Goal: Information Seeking & Learning: Find specific page/section

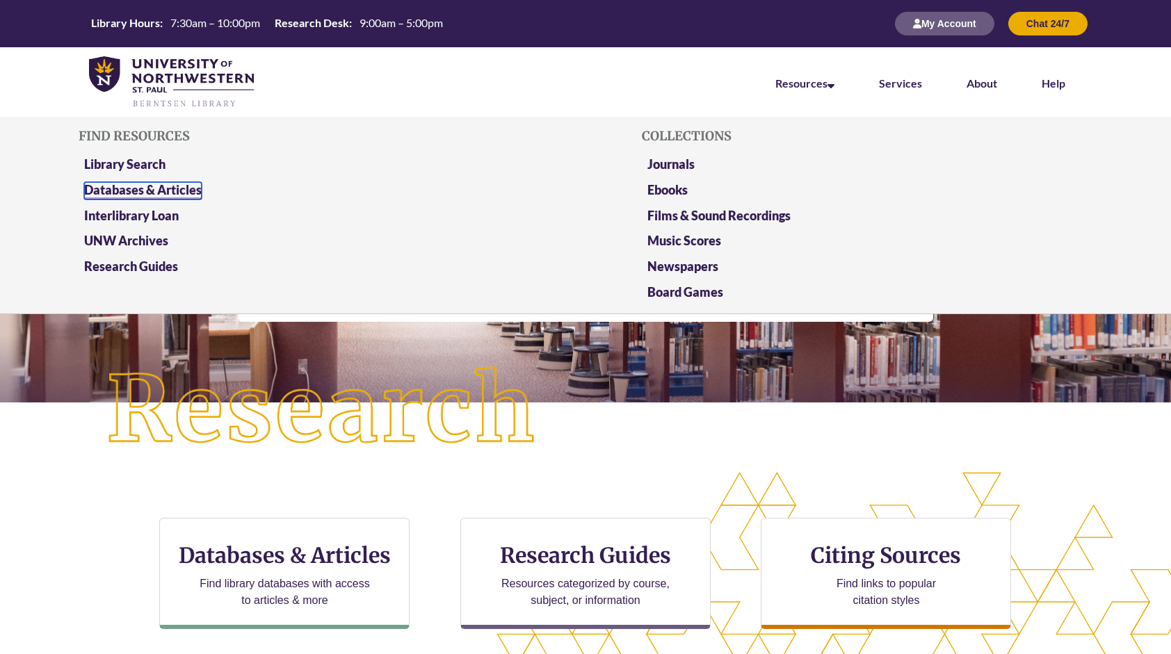
click at [154, 189] on link "Databases & Articles" at bounding box center [143, 190] width 118 height 17
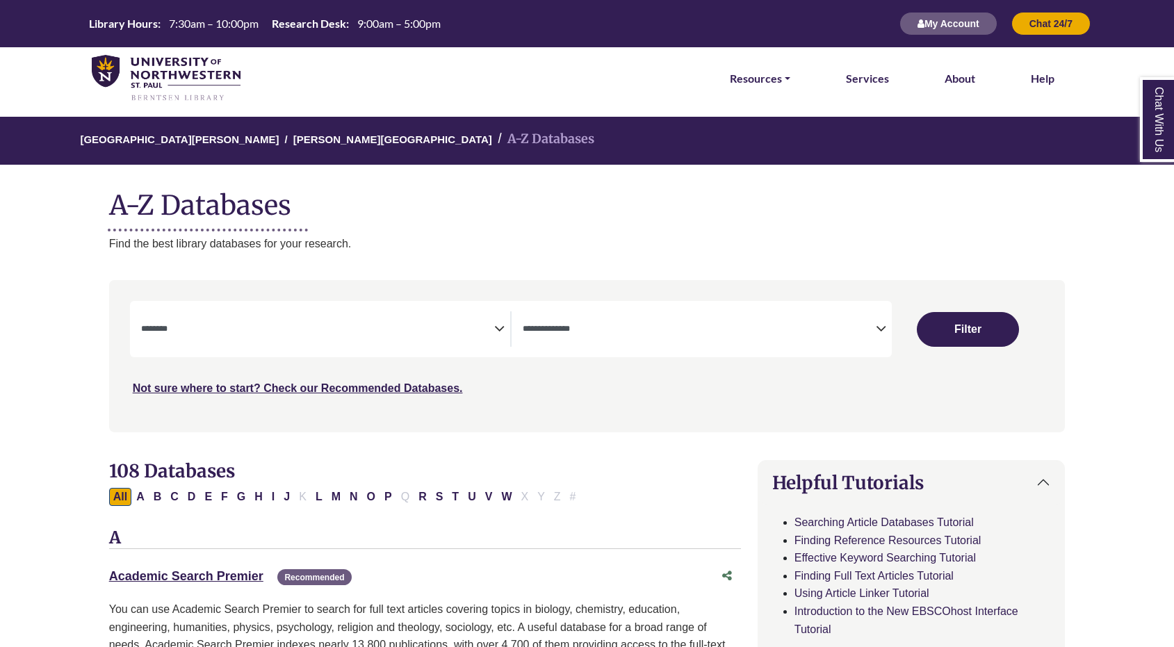
select select "Database Subject Filter"
select select "Database Types Filter"
click at [172, 496] on button "C" at bounding box center [174, 497] width 17 height 18
select select "Database Subject Filter"
select select "Database Types Filter"
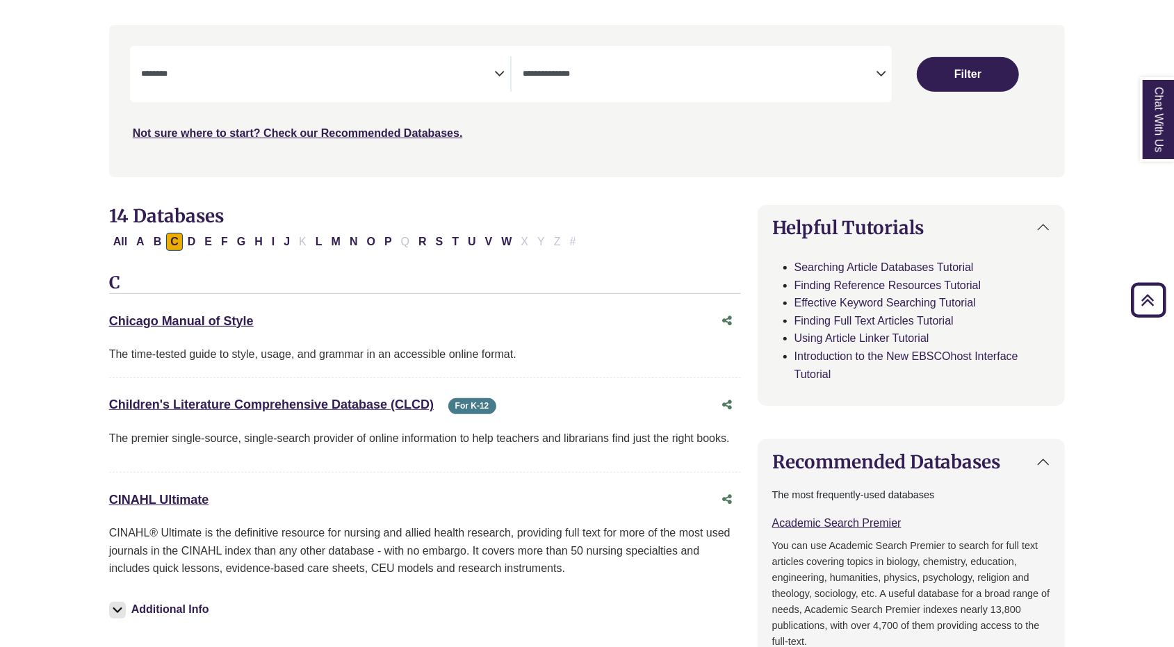
scroll to position [256, 0]
click at [325, 403] on link "Children's Literature Comprehensive Database (CLCD) This link opens in a new wi…" at bounding box center [271, 404] width 325 height 14
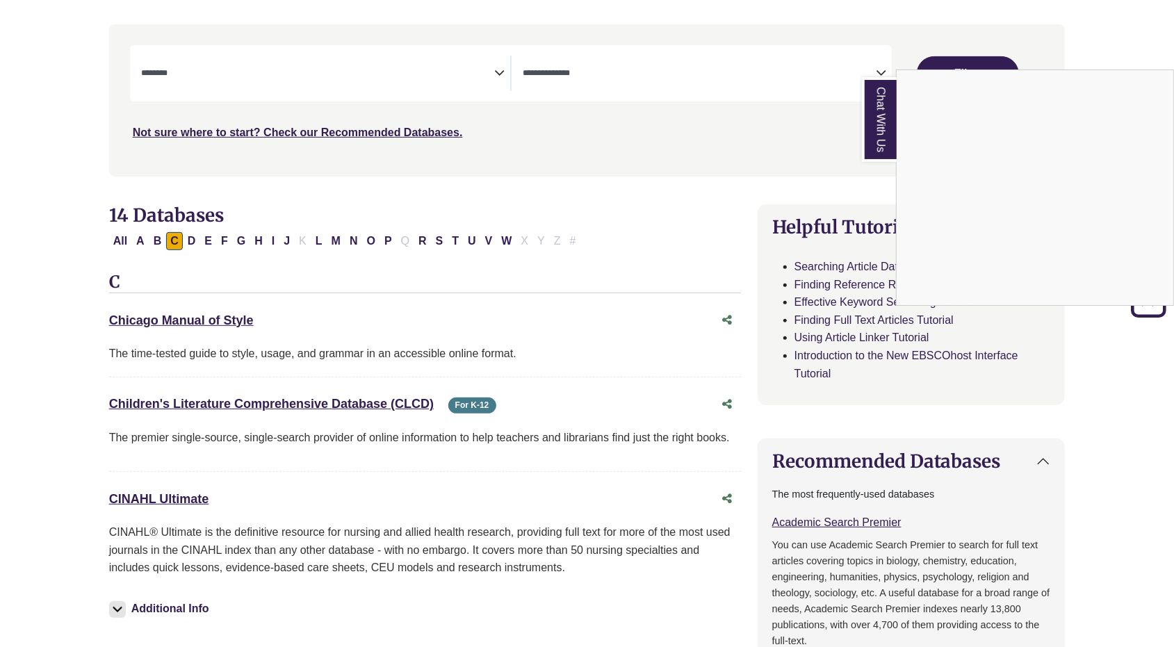
click at [688, 229] on div "Chat With Us" at bounding box center [587, 323] width 1174 height 647
